Goal: Transaction & Acquisition: Purchase product/service

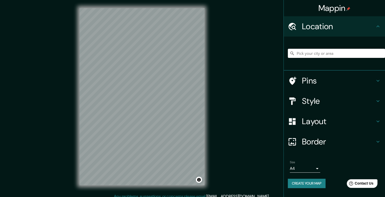
click at [319, 51] on input "Pick your city or area" at bounding box center [336, 53] width 97 height 9
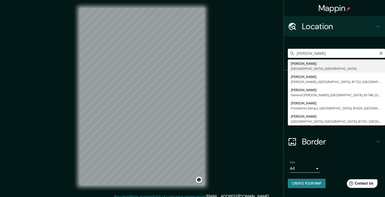
type input "[PERSON_NAME], [GEOGRAPHIC_DATA], [GEOGRAPHIC_DATA]"
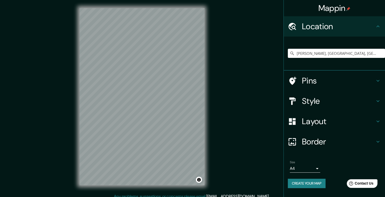
scroll to position [5, 0]
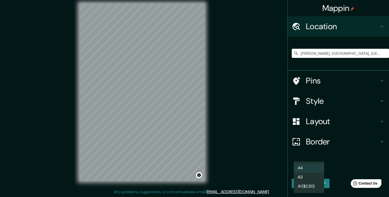
click at [319, 169] on body "Mappin Location [GEOGRAPHIC_DATA], [GEOGRAPHIC_DATA], [GEOGRAPHIC_DATA] Pins St…" at bounding box center [194, 93] width 389 height 197
click at [312, 177] on li "A3" at bounding box center [309, 176] width 30 height 9
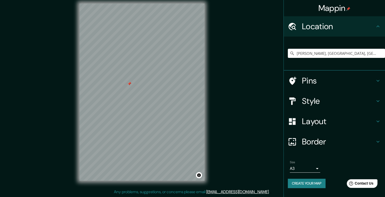
click at [320, 102] on h4 "Style" at bounding box center [338, 101] width 73 height 10
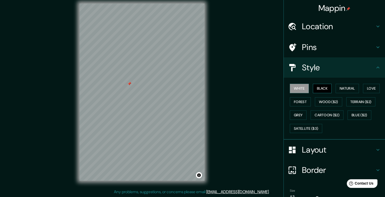
click at [316, 85] on button "Black" at bounding box center [322, 88] width 19 height 9
click at [235, 88] on div "Mappin Location [GEOGRAPHIC_DATA], [GEOGRAPHIC_DATA], [GEOGRAPHIC_DATA] Pins St…" at bounding box center [192, 95] width 385 height 201
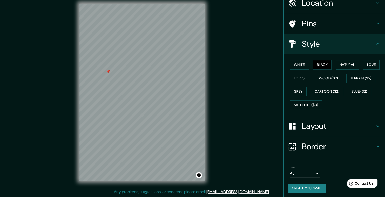
scroll to position [25, 0]
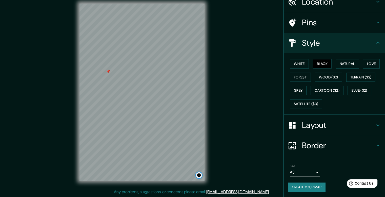
click at [201, 174] on button "Toggle attribution" at bounding box center [199, 175] width 6 height 6
click at [138, 174] on link "© Mapbox" at bounding box center [136, 175] width 14 height 4
click at [151, 174] on link "© OpenStreetMap" at bounding box center [156, 175] width 25 height 4
drag, startPoint x: 153, startPoint y: 122, endPoint x: 213, endPoint y: 144, distance: 64.4
click at [220, 146] on div "Mappin Location [GEOGRAPHIC_DATA], [GEOGRAPHIC_DATA], [GEOGRAPHIC_DATA] Pins St…" at bounding box center [192, 95] width 385 height 201
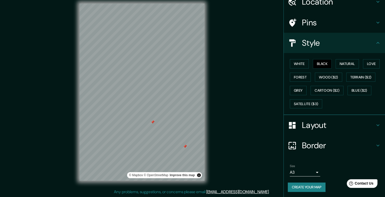
click at [186, 147] on div at bounding box center [185, 146] width 4 height 4
click at [153, 123] on div at bounding box center [153, 122] width 4 height 4
